Goal: Task Accomplishment & Management: Use online tool/utility

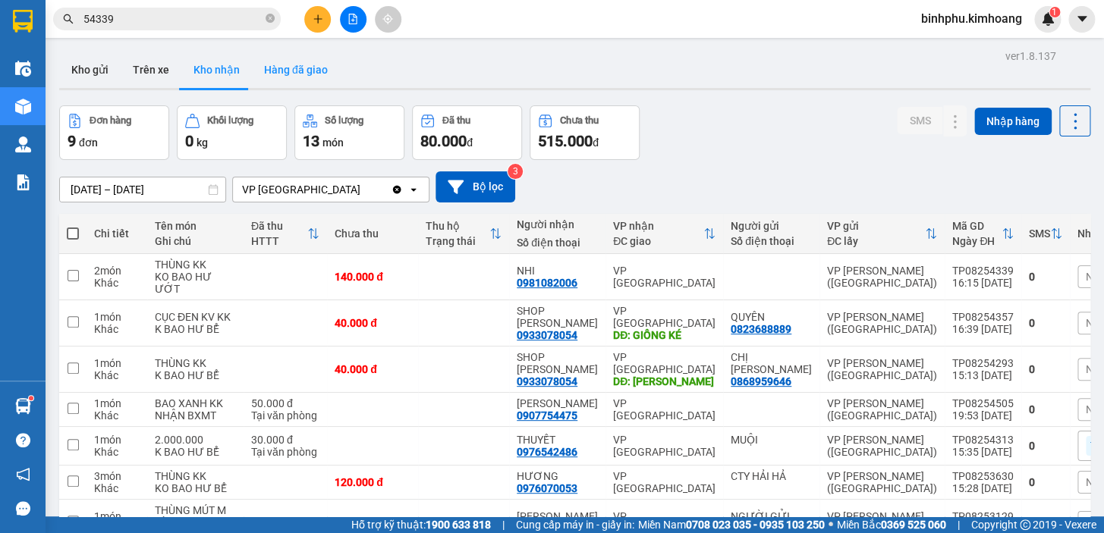
click at [303, 73] on button "Hàng đã giao" at bounding box center [296, 70] width 88 height 36
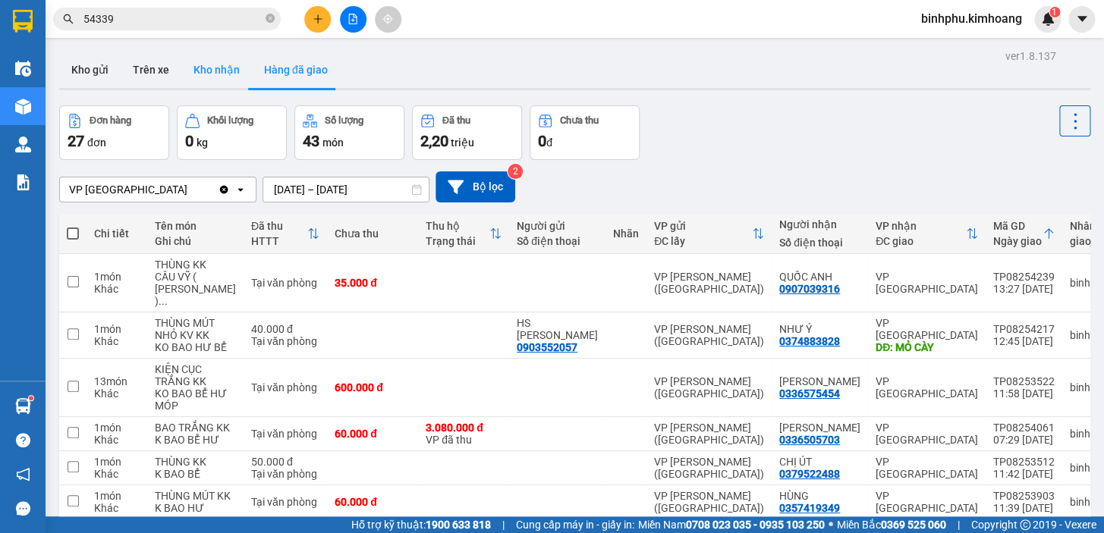
click at [220, 80] on button "Kho nhận" at bounding box center [216, 70] width 71 height 36
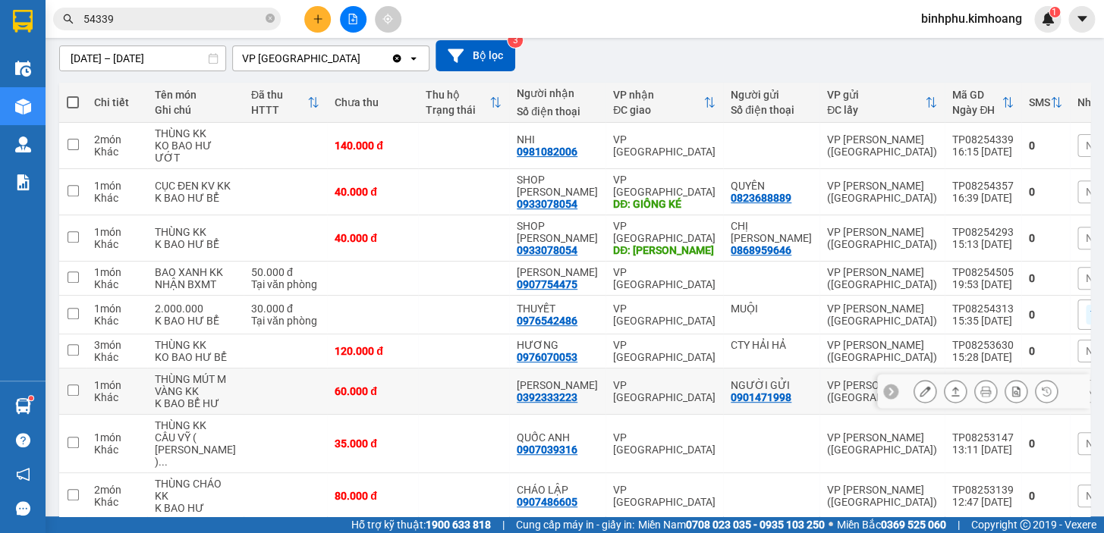
scroll to position [130, 0]
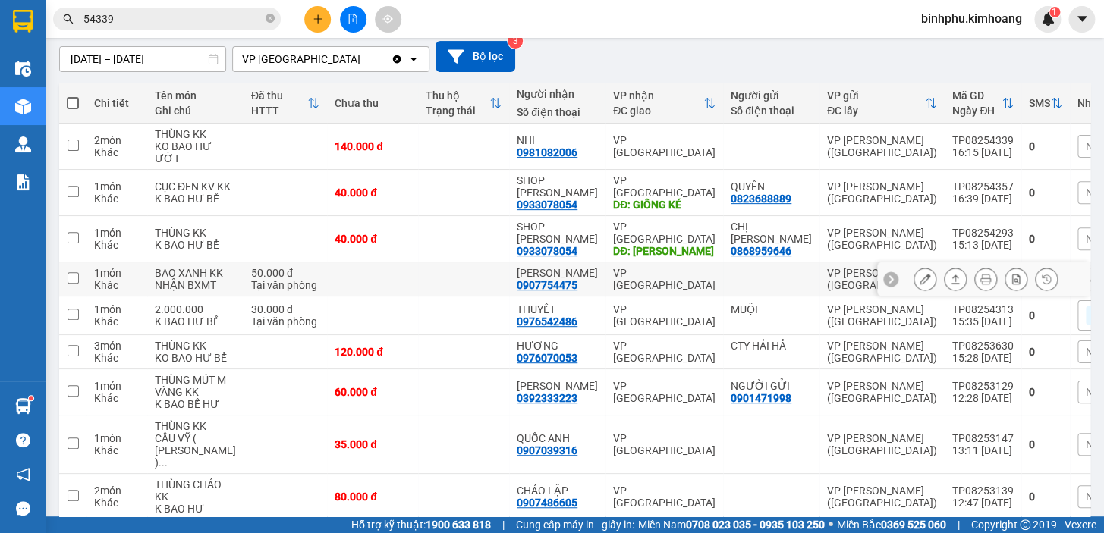
click at [919, 284] on icon at bounding box center [924, 279] width 11 height 11
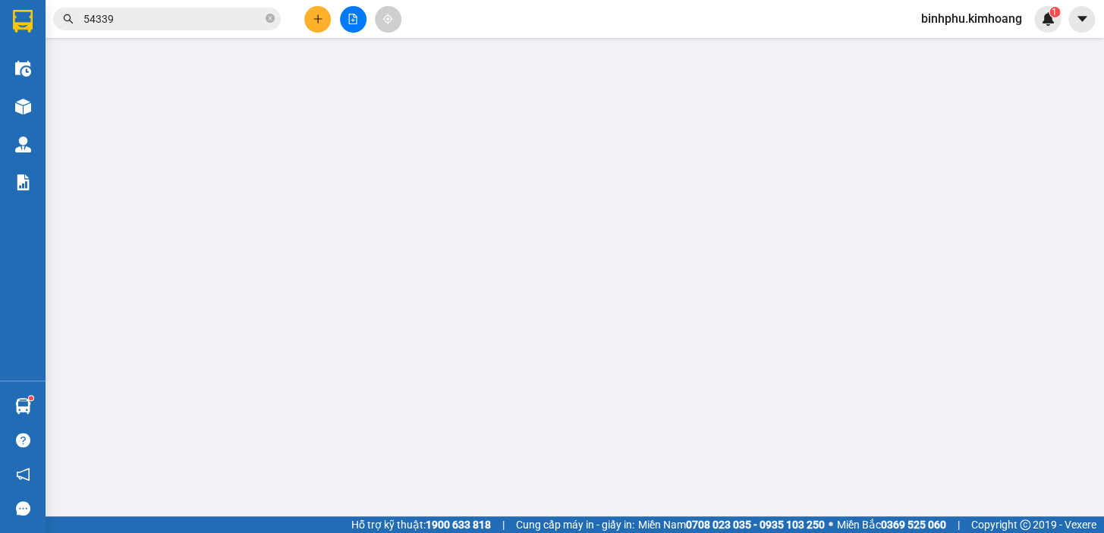
type input "0907754475"
type input "[PERSON_NAME]"
type input "50.000"
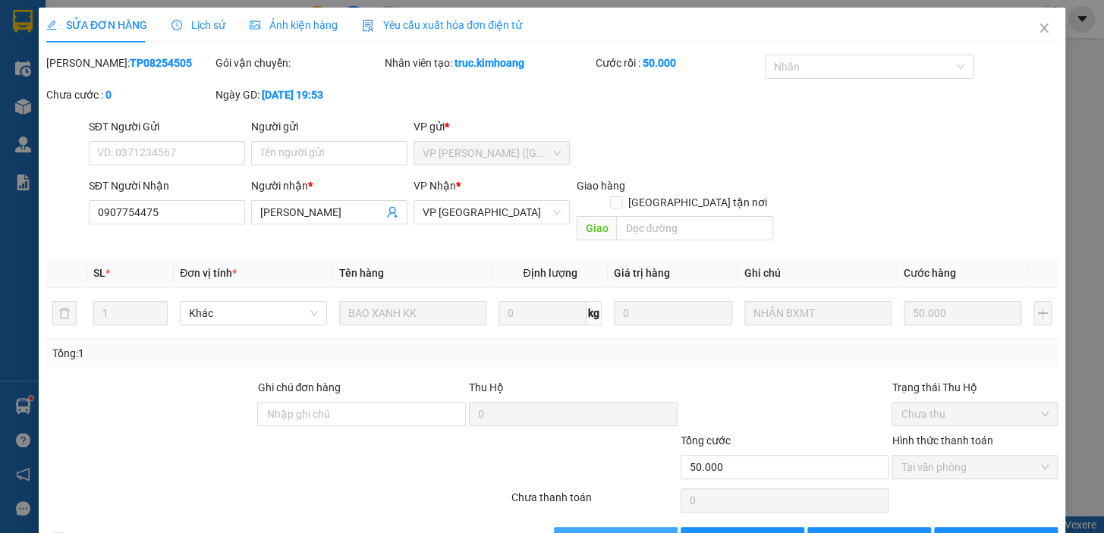
click at [592, 531] on span "[PERSON_NAME] và Giao hàng" at bounding box center [656, 539] width 146 height 17
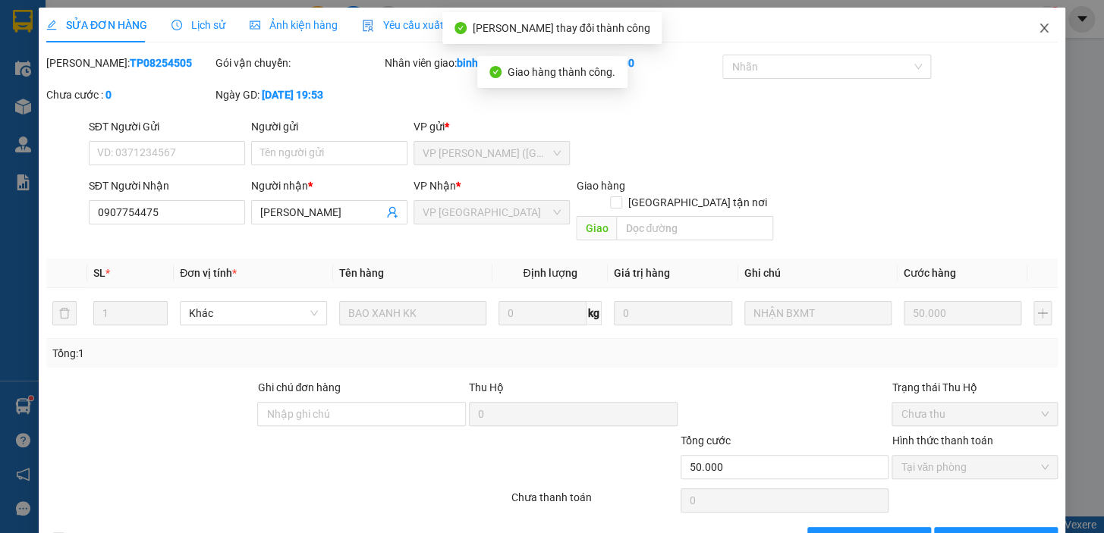
click at [1038, 22] on icon "close" at bounding box center [1044, 28] width 12 height 12
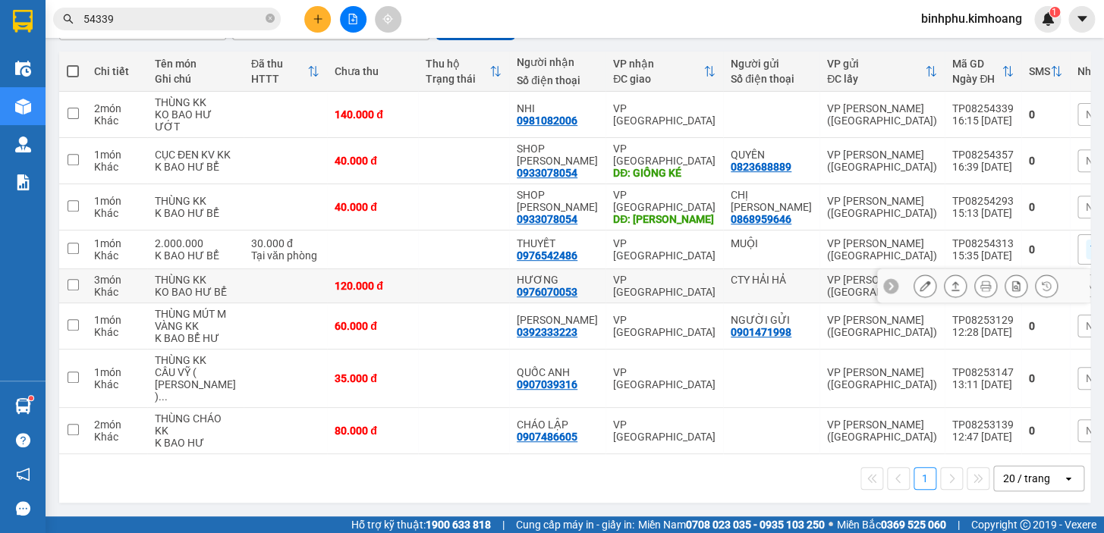
scroll to position [211, 0]
click at [919, 244] on icon at bounding box center [924, 249] width 11 height 11
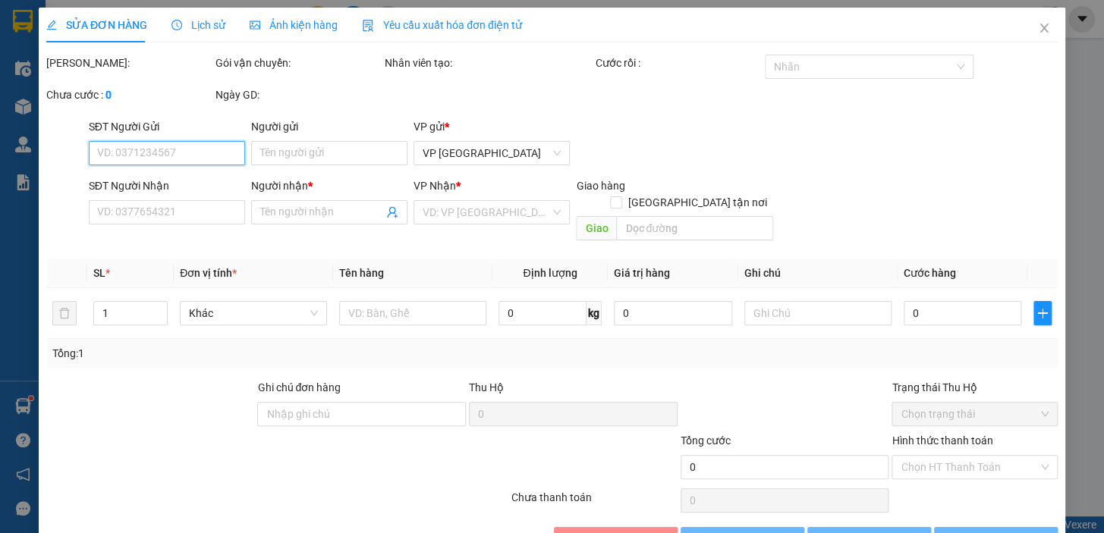
type input "MUỘI"
type input "0976542486"
type input "THUYẾT"
type input "30.000"
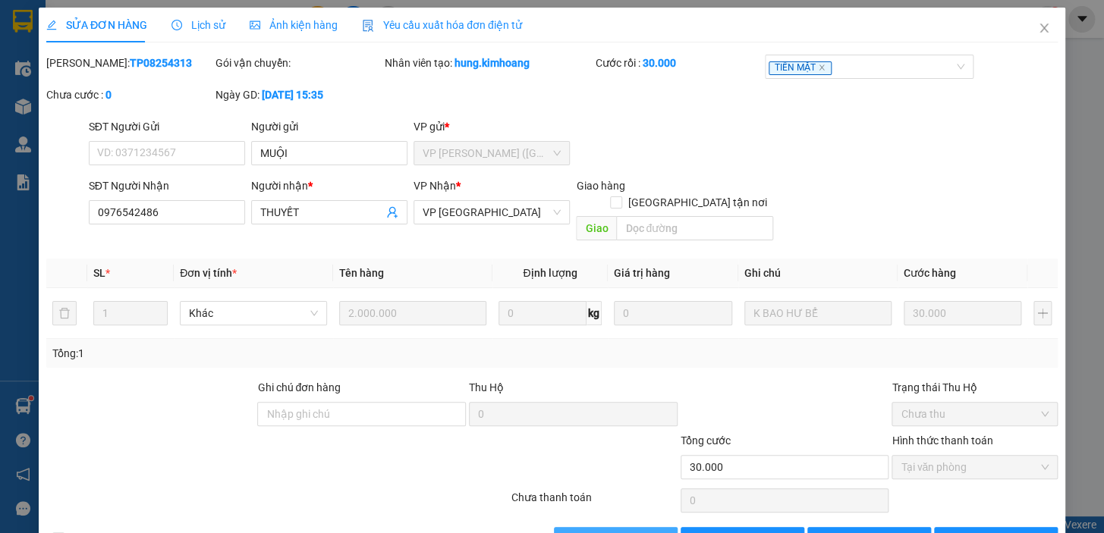
click at [648, 531] on span "[PERSON_NAME] và Giao hàng" at bounding box center [656, 539] width 146 height 17
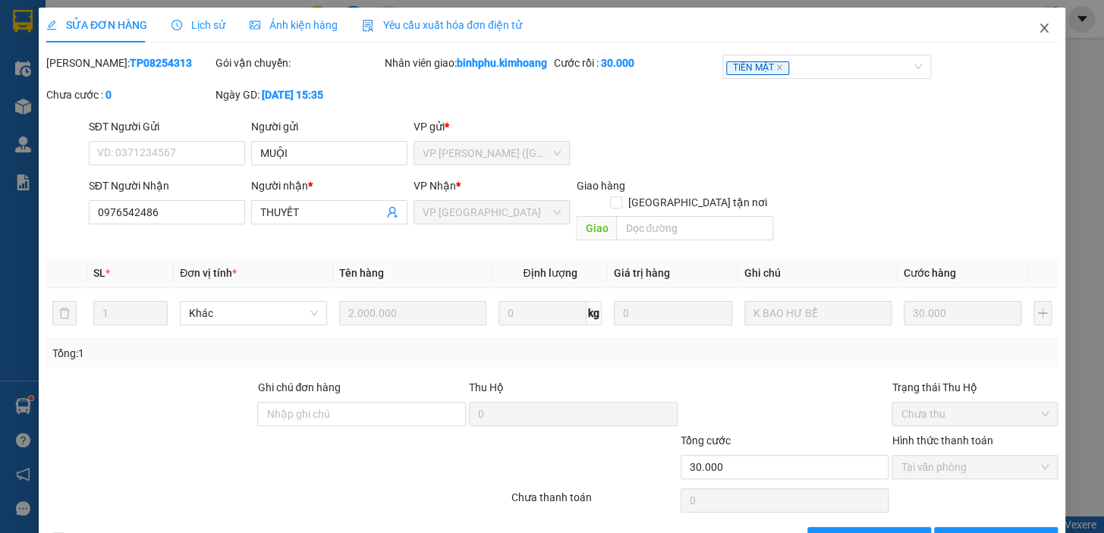
click at [1038, 34] on icon "close" at bounding box center [1044, 28] width 12 height 12
